Goal: Information Seeking & Learning: Learn about a topic

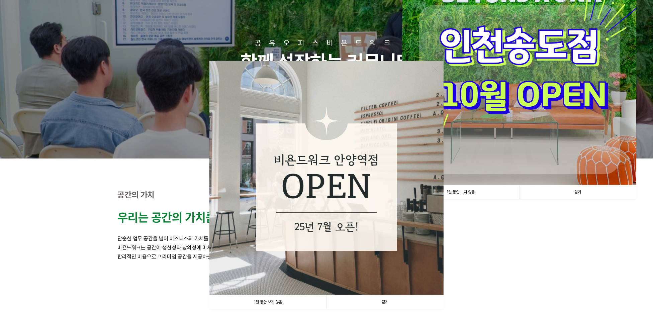
scroll to position [100, 0]
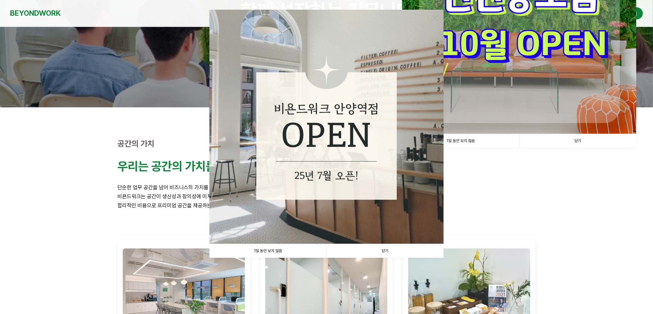
click at [387, 248] on link "닫기" at bounding box center [385, 251] width 117 height 14
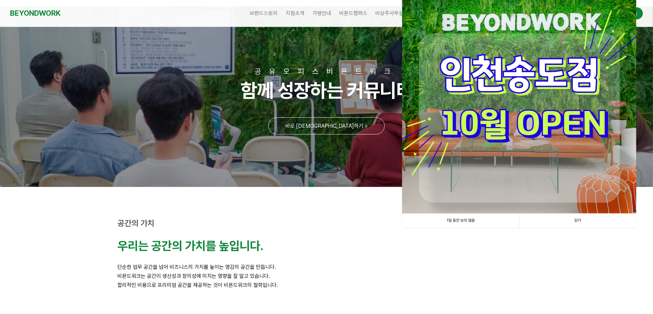
scroll to position [0, 0]
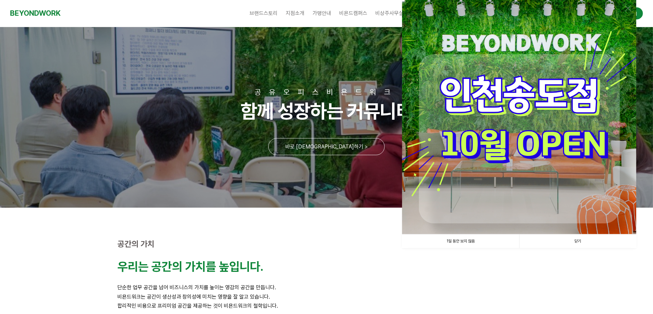
click at [576, 240] on link "닫기" at bounding box center [578, 242] width 117 height 14
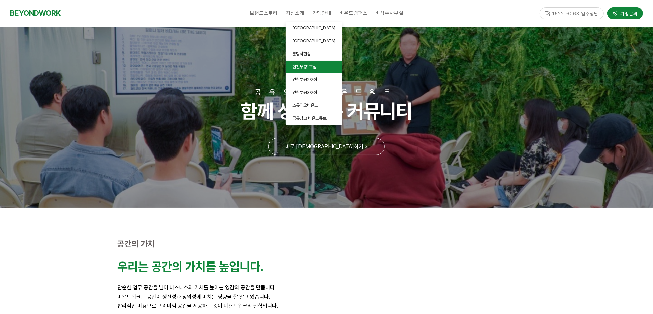
click at [304, 67] on span "인천부평1호점" at bounding box center [305, 66] width 24 height 5
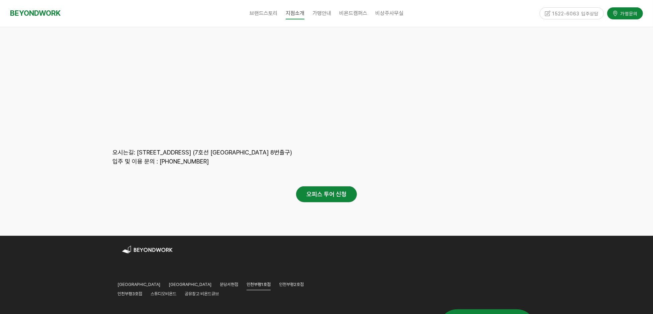
scroll to position [3037, 0]
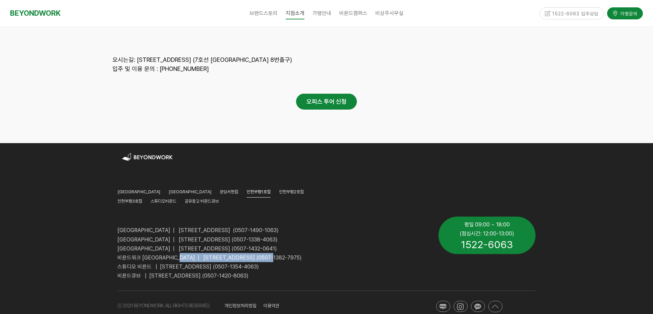
drag, startPoint x: 177, startPoint y: 245, endPoint x: 297, endPoint y: 248, distance: 119.9
click at [297, 253] on p "비욘드워크 [GEOGRAPHIC_DATA] | [STREET_ADDRESS] (0507-1382-7975)" at bounding box center [272, 257] width 311 height 9
click at [279, 189] on span "인천부평2호점" at bounding box center [291, 191] width 25 height 5
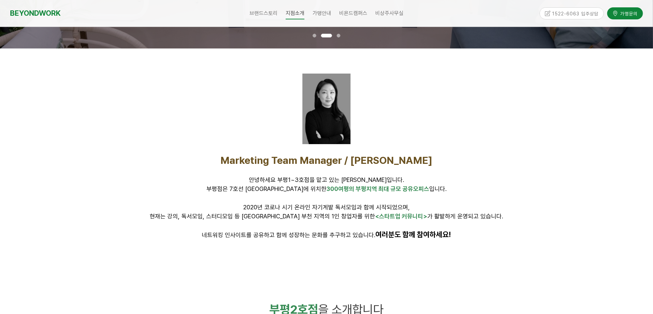
scroll to position [234, 0]
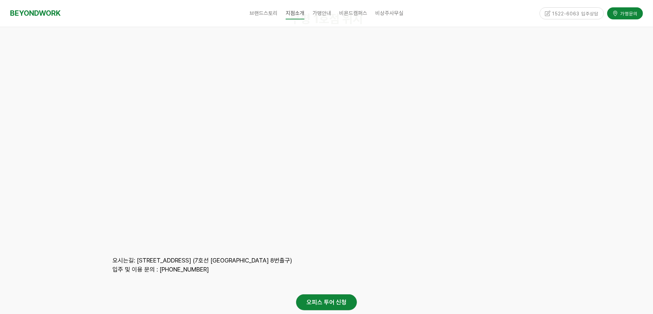
scroll to position [3037, 0]
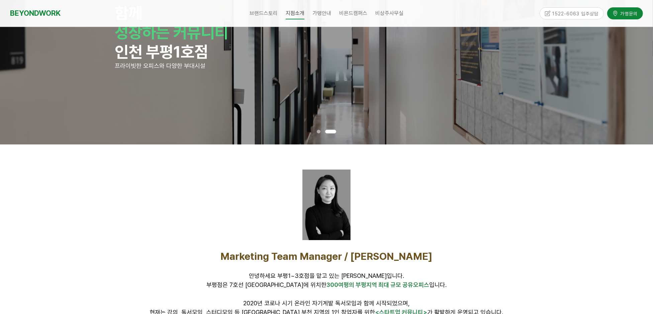
scroll to position [24, 0]
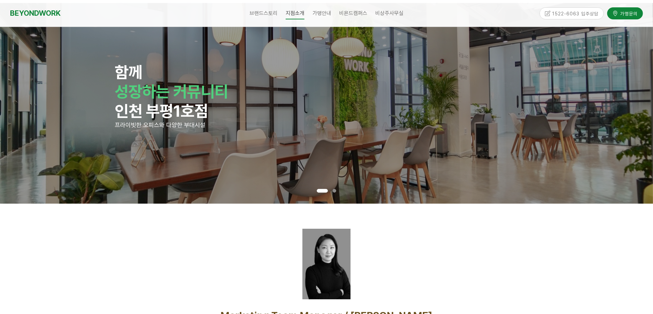
click at [54, 234] on div at bounding box center [326, 312] width 653 height 217
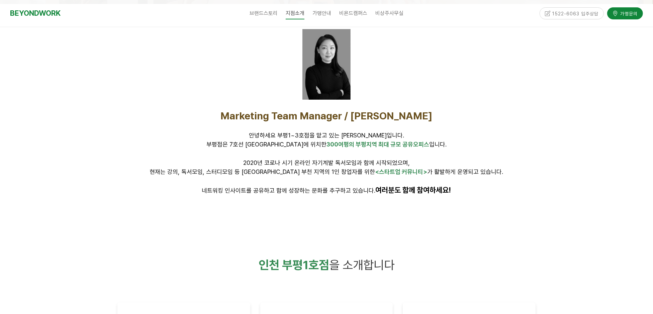
scroll to position [225, 0]
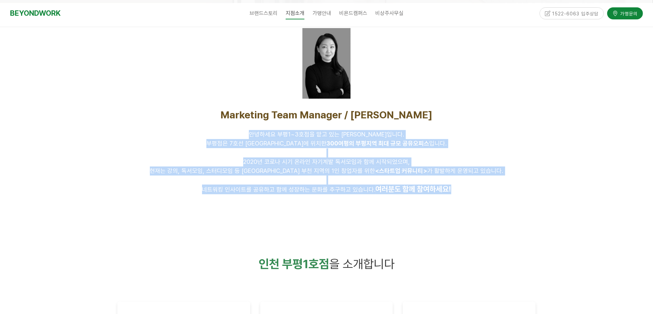
drag, startPoint x: 266, startPoint y: 133, endPoint x: 491, endPoint y: 191, distance: 232.7
click at [491, 191] on div "Marketing Team Manager / 김인환 안녕하세요 부평1~3호점을 맡고 있는 김인환입니다. 부평점은 7호선 굴포천역에 위치한 30…" at bounding box center [326, 152] width 418 height 86
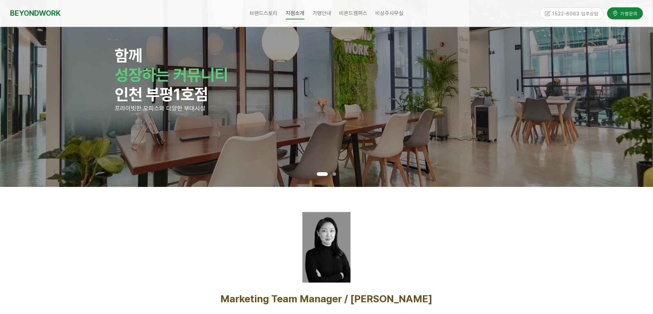
scroll to position [0, 0]
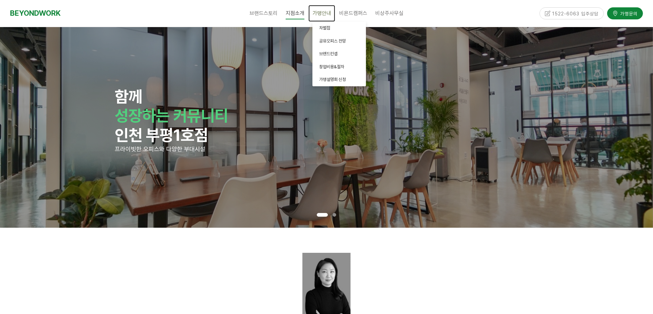
click at [313, 14] on span "가맹안내" at bounding box center [322, 13] width 19 height 6
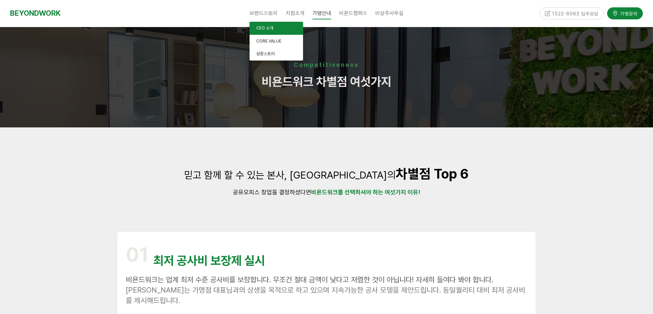
click at [261, 27] on span "CEO 소개" at bounding box center [264, 27] width 17 height 5
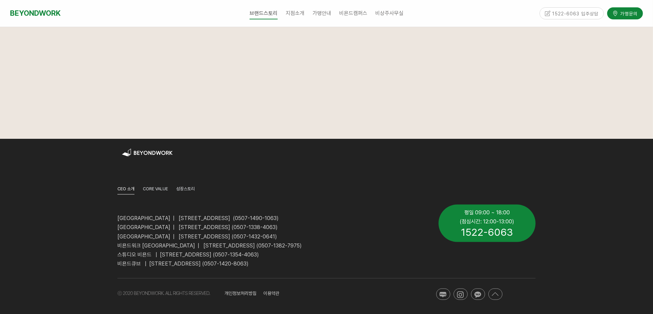
scroll to position [907, 0]
click at [187, 186] on span "성장스토리" at bounding box center [185, 188] width 18 height 5
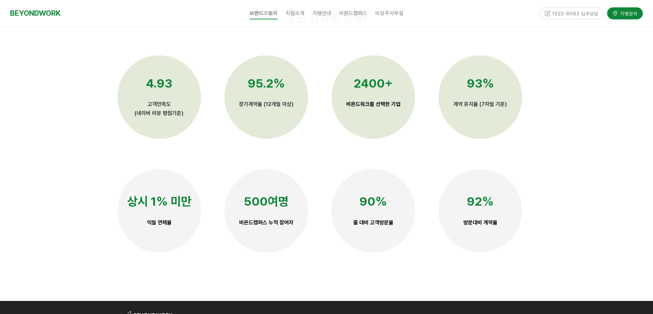
scroll to position [1702, 0]
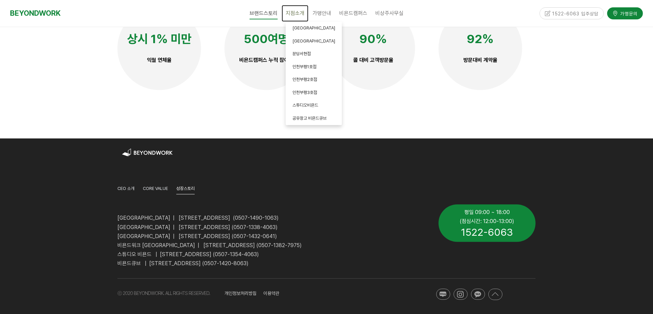
click at [295, 13] on span "지점소개" at bounding box center [295, 13] width 19 height 6
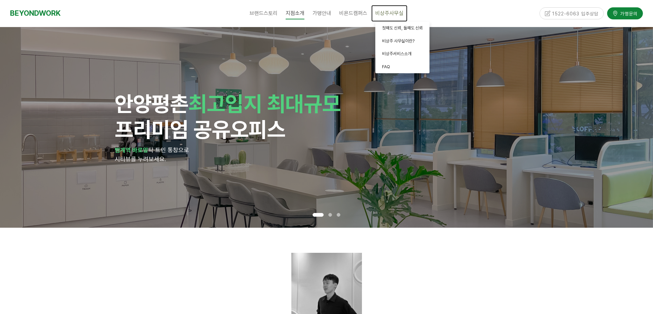
click at [394, 14] on span "비상주사무실" at bounding box center [390, 13] width 28 height 6
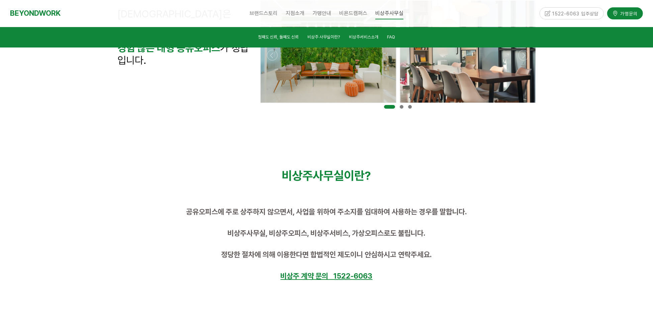
scroll to position [334, 0]
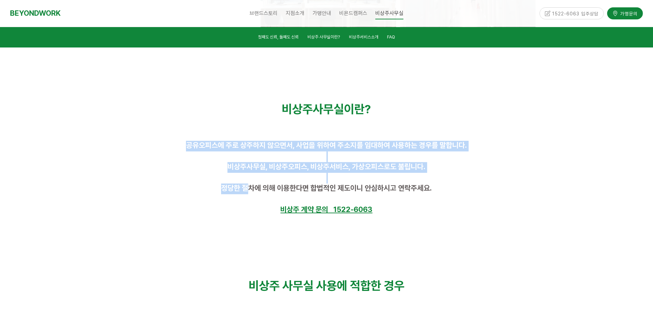
drag, startPoint x: 184, startPoint y: 143, endPoint x: 247, endPoint y: 193, distance: 80.0
click at [247, 193] on div "공유오피스에 주로 상주하지 않으면서, 사업을 위하여 주소지를 임대하여 사용하는 경우를 말합니다. 비상주사무실, 비상주오피스, 비상주서비스, 가…" at bounding box center [326, 178] width 418 height 75
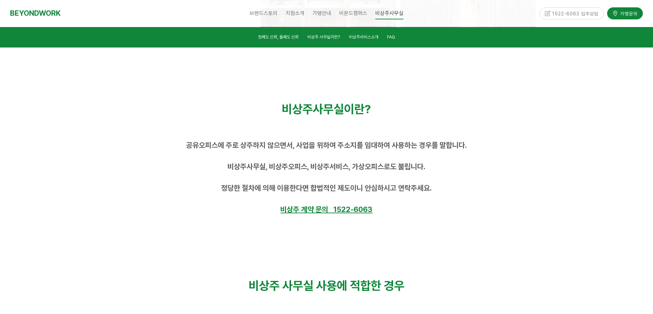
click at [190, 194] on p at bounding box center [326, 199] width 418 height 11
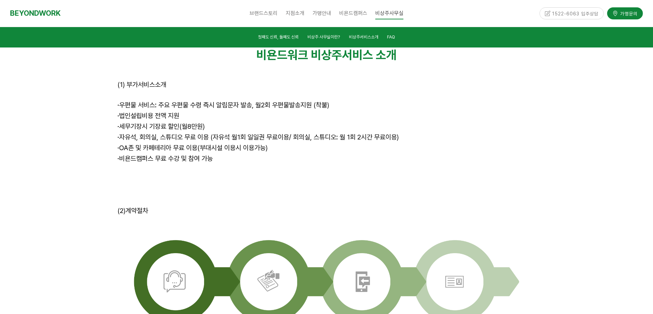
scroll to position [1841, 0]
